Goal: Navigation & Orientation: Find specific page/section

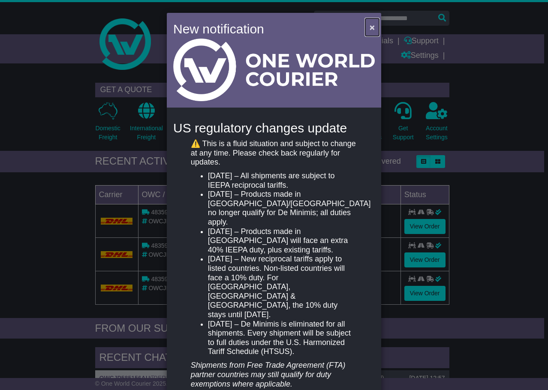
click at [370, 24] on span "×" at bounding box center [371, 27] width 5 height 10
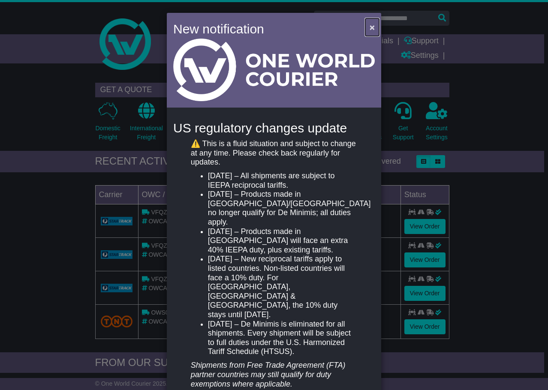
click at [367, 23] on button "×" at bounding box center [372, 27] width 14 height 18
click at [373, 26] on button "×" at bounding box center [372, 27] width 14 height 18
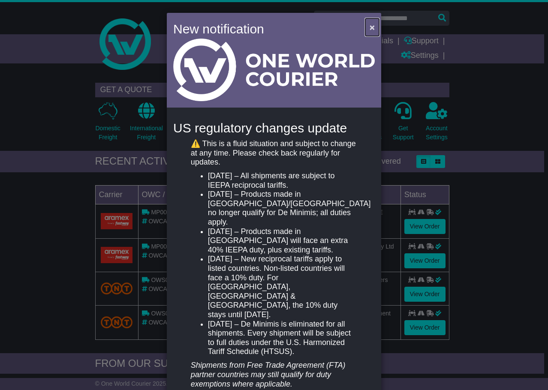
click at [365, 28] on button "×" at bounding box center [372, 27] width 14 height 18
